Goal: Check status: Check status

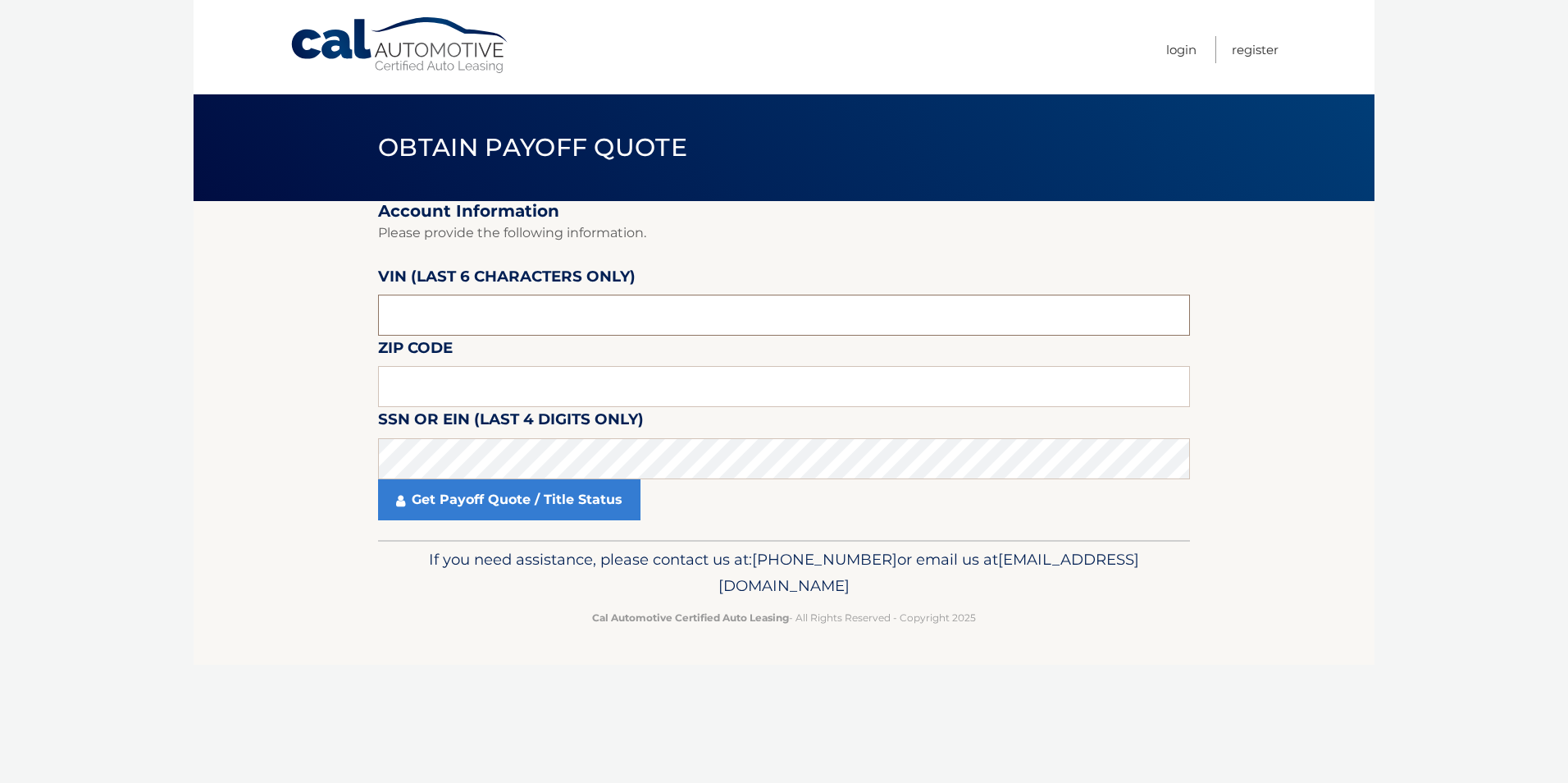
click at [456, 318] on input "text" at bounding box center [784, 315] width 812 height 41
click at [432, 385] on input "text" at bounding box center [784, 386] width 812 height 41
type input "19002"
click at [462, 316] on input "text" at bounding box center [784, 315] width 812 height 41
type input "501510"
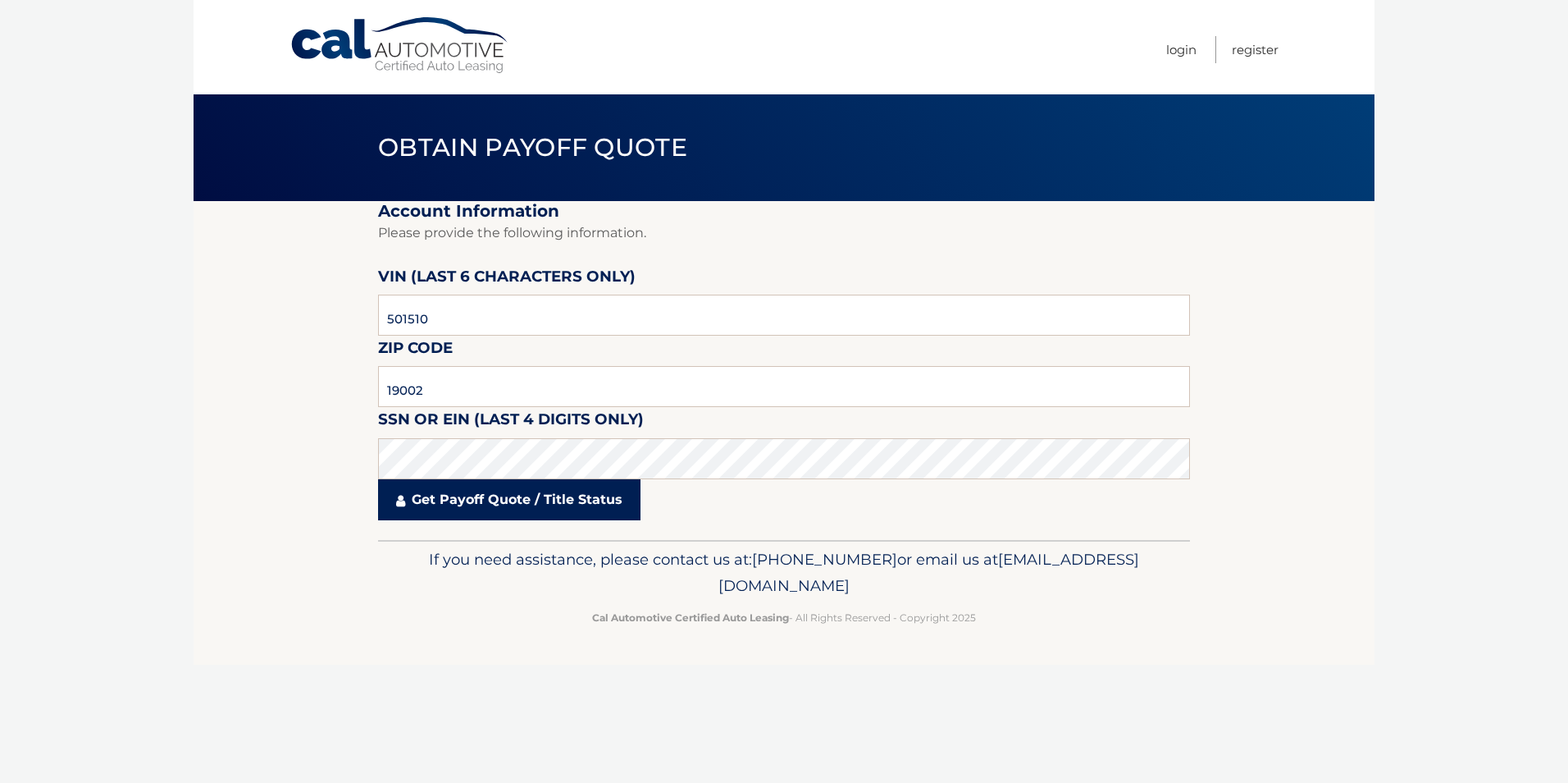
click at [458, 502] on link "Get Payoff Quote / Title Status" at bounding box center [509, 499] width 262 height 41
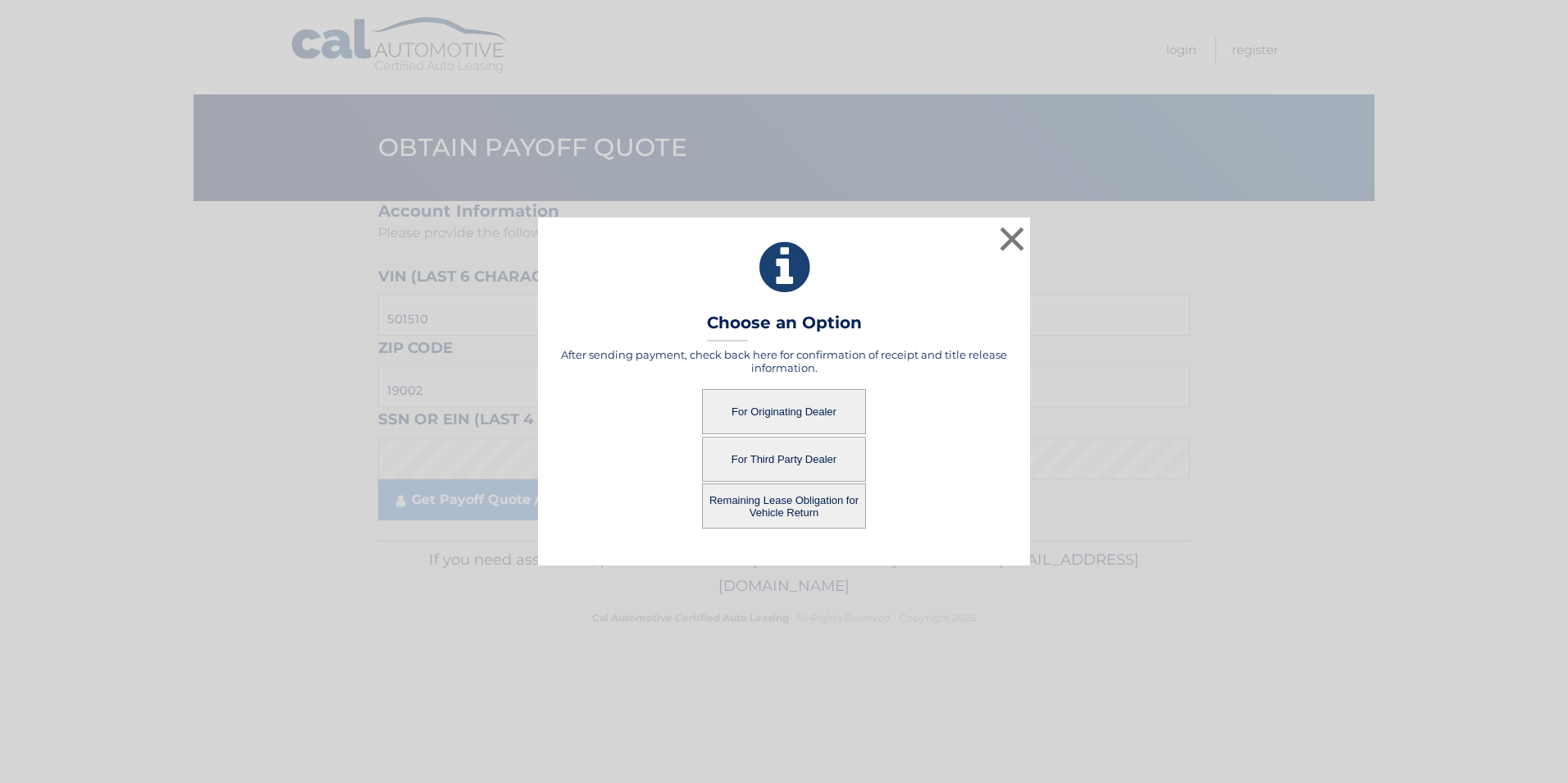
click at [779, 459] on button "For Third Party Dealer" at bounding box center [784, 459] width 164 height 45
click at [776, 455] on button "For Third Party Dealer" at bounding box center [784, 459] width 164 height 45
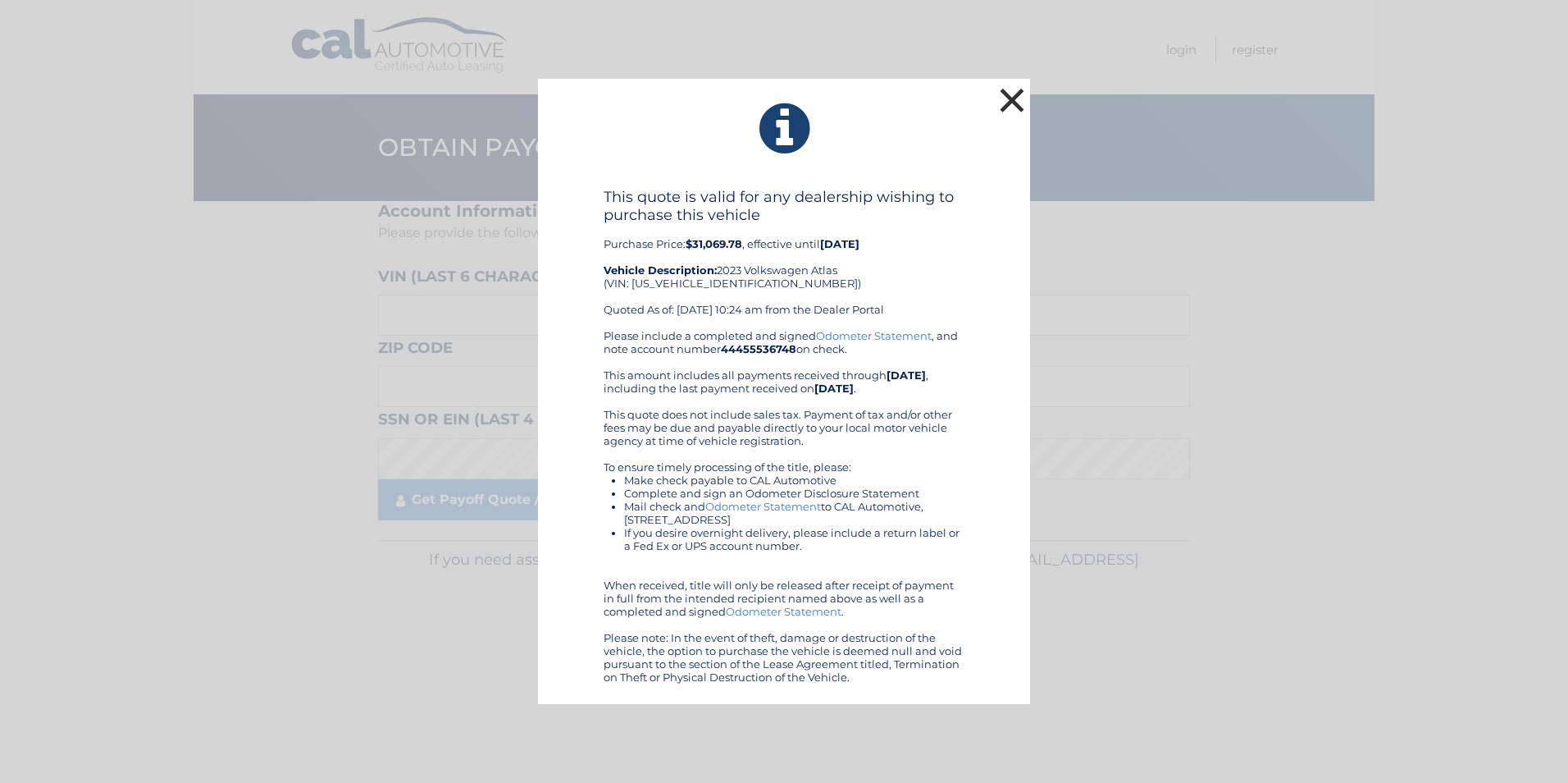
click at [1013, 99] on button "×" at bounding box center [1012, 100] width 33 height 33
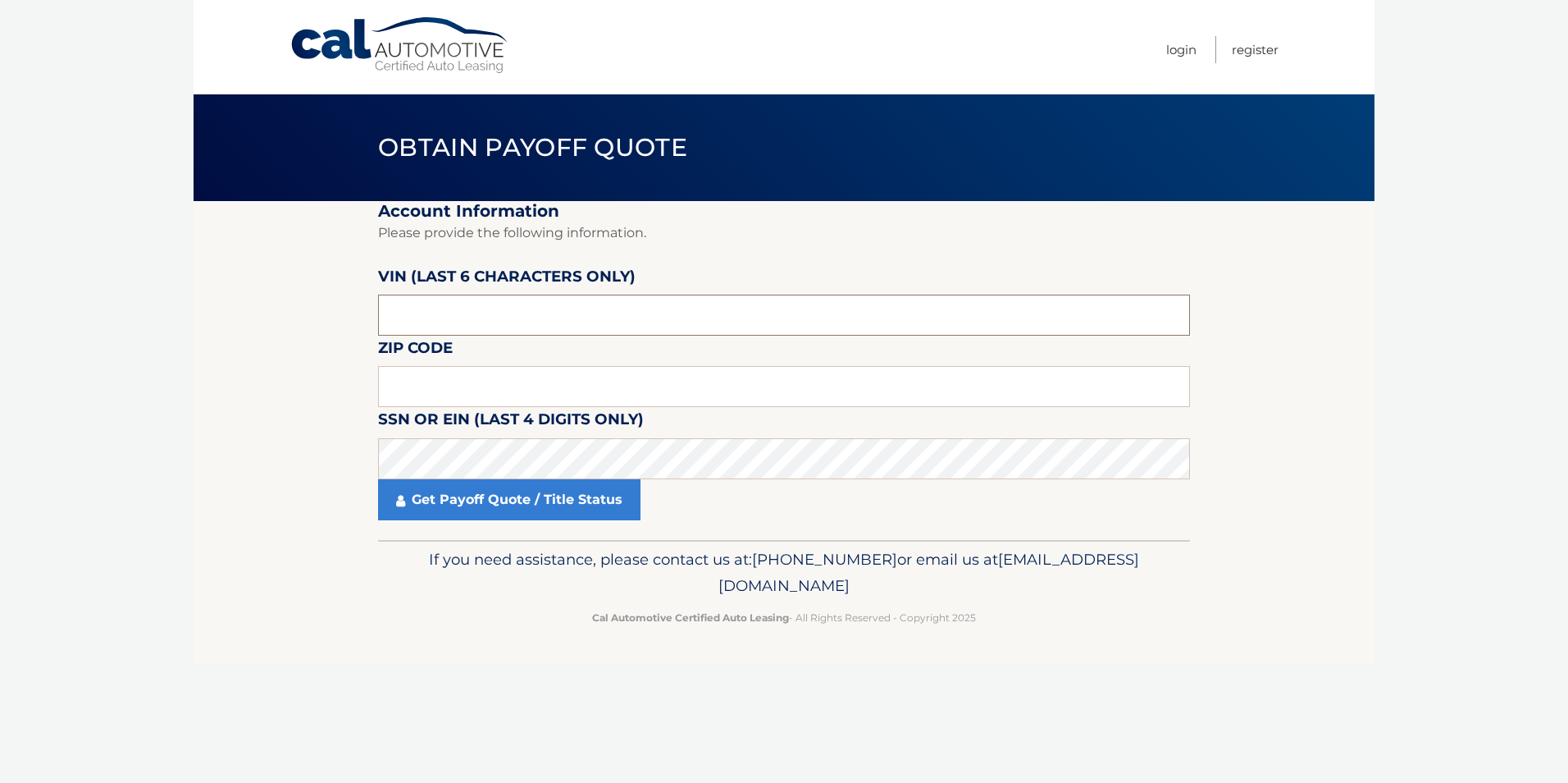
click at [449, 313] on input "text" at bounding box center [784, 315] width 812 height 41
type input "501510"
click at [433, 384] on input "text" at bounding box center [784, 386] width 812 height 41
type input "19002"
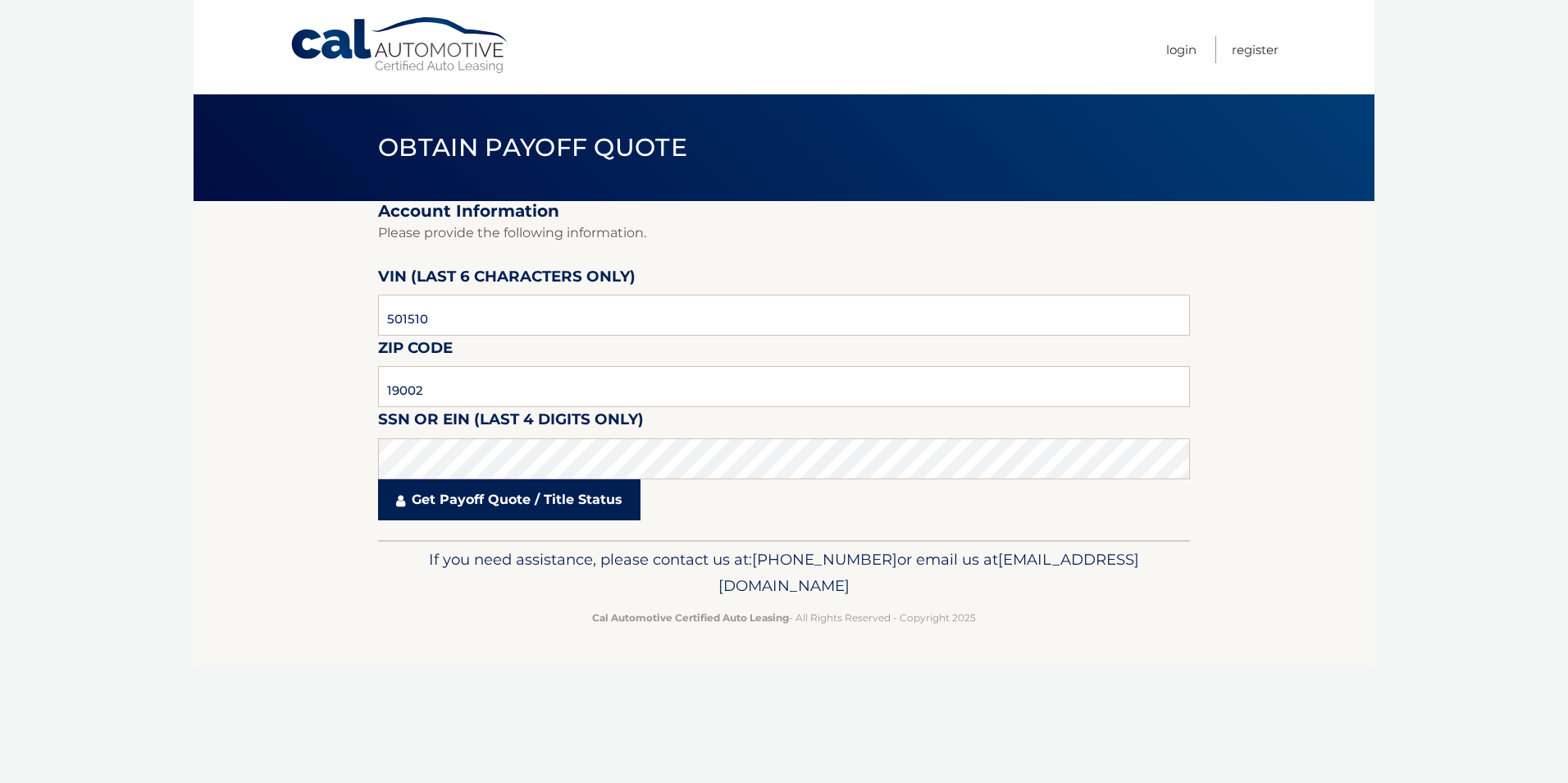
click at [450, 508] on link "Get Payoff Quote / Title Status" at bounding box center [509, 499] width 262 height 41
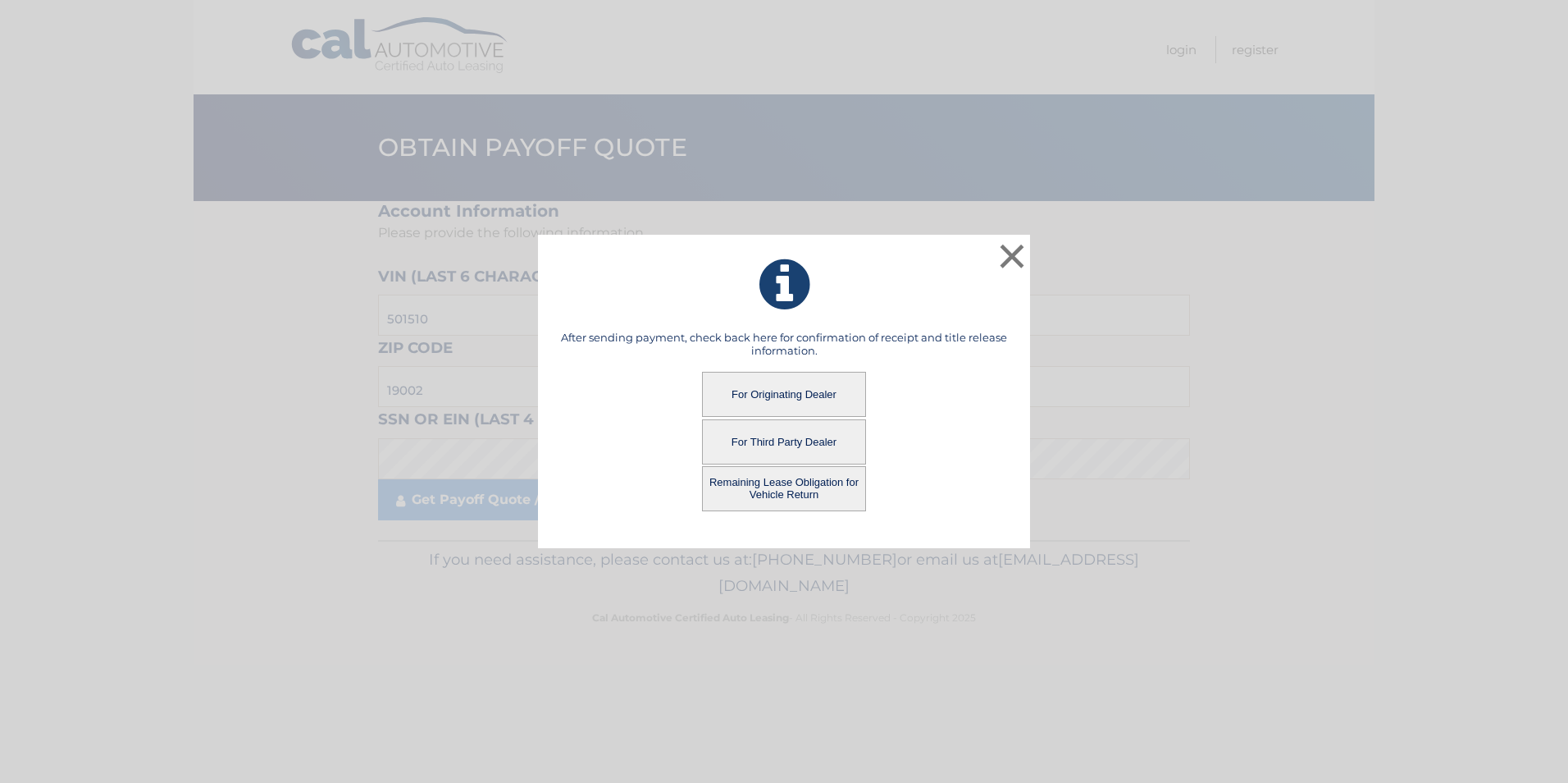
click at [782, 481] on button "Remaining Lease Obligation for Vehicle Return" at bounding box center [784, 489] width 164 height 45
click at [760, 498] on button "Remaining Lease Obligation for Vehicle Return" at bounding box center [784, 489] width 164 height 45
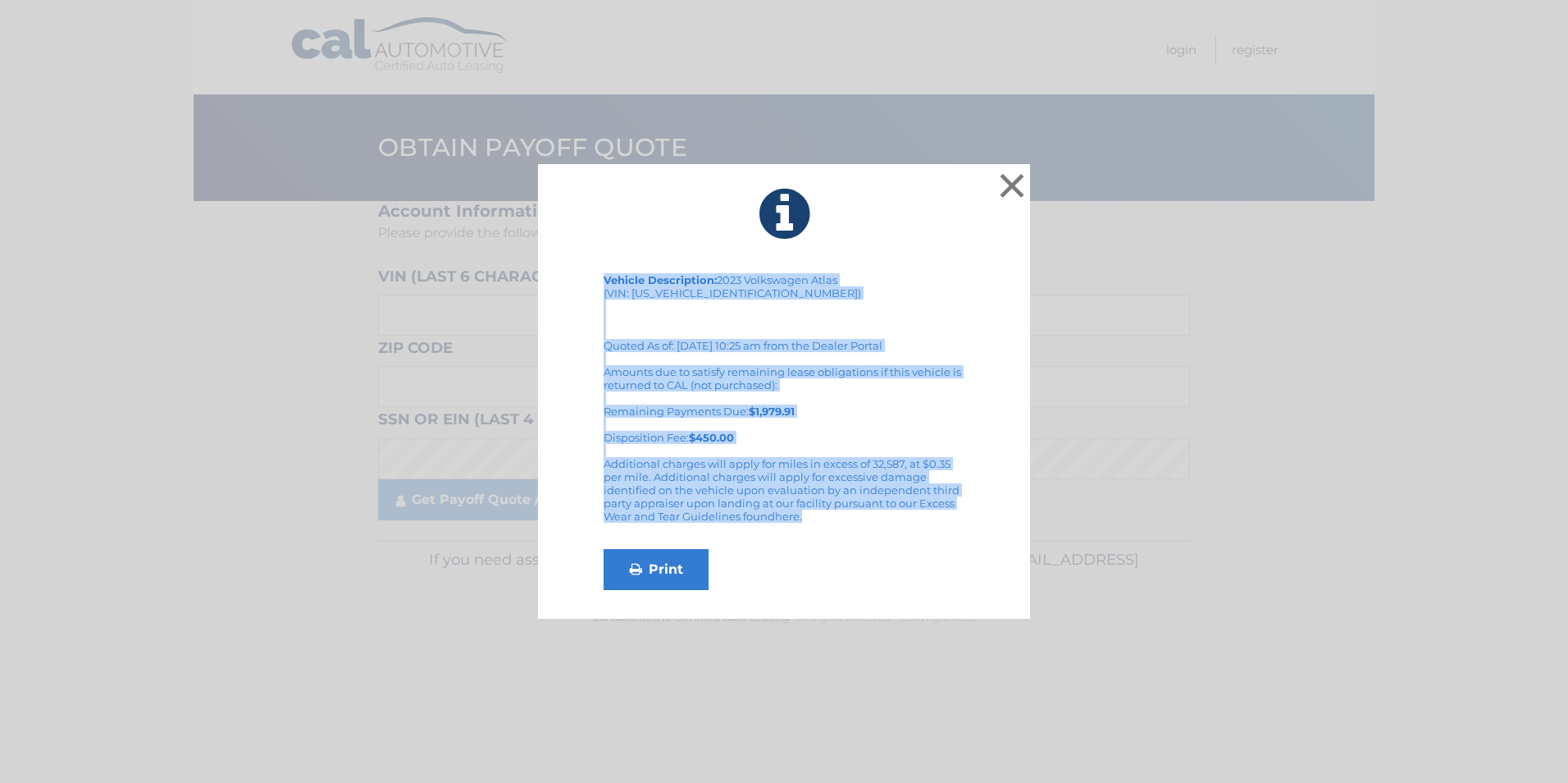
drag, startPoint x: 605, startPoint y: 282, endPoint x: 940, endPoint y: 520, distance: 410.9
click at [940, 520] on div "Vehicle Description: 2023 Volkswagen Atlas (VIN: 1V2BP2CA1PC501510) Quoted As o…" at bounding box center [784, 431] width 361 height 317
copy div "Vehicle Description: 2023 Volkswagen Atlas (VIN: 1V2BP2CA1PC501510) Quoted As o…"
click at [1016, 177] on button "×" at bounding box center [1012, 185] width 33 height 33
